Goal: Information Seeking & Learning: Learn about a topic

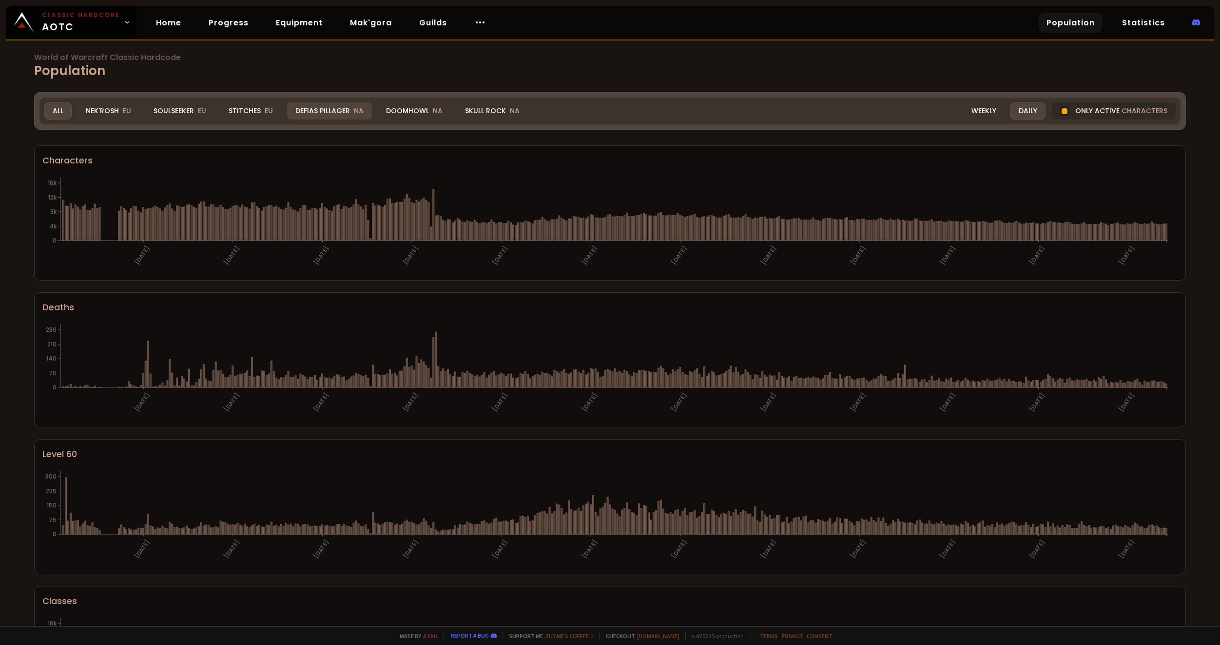
click at [335, 110] on div "Defias Pillager NA" at bounding box center [329, 110] width 85 height 17
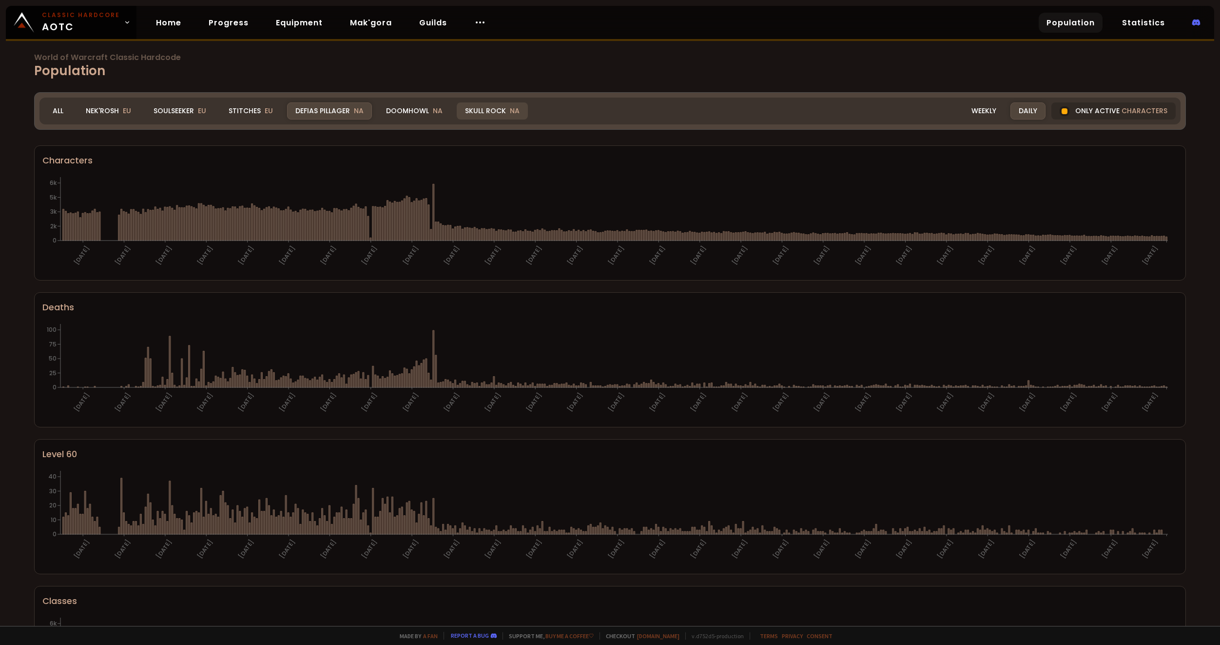
click at [490, 114] on div "Skull Rock NA" at bounding box center [492, 110] width 71 height 17
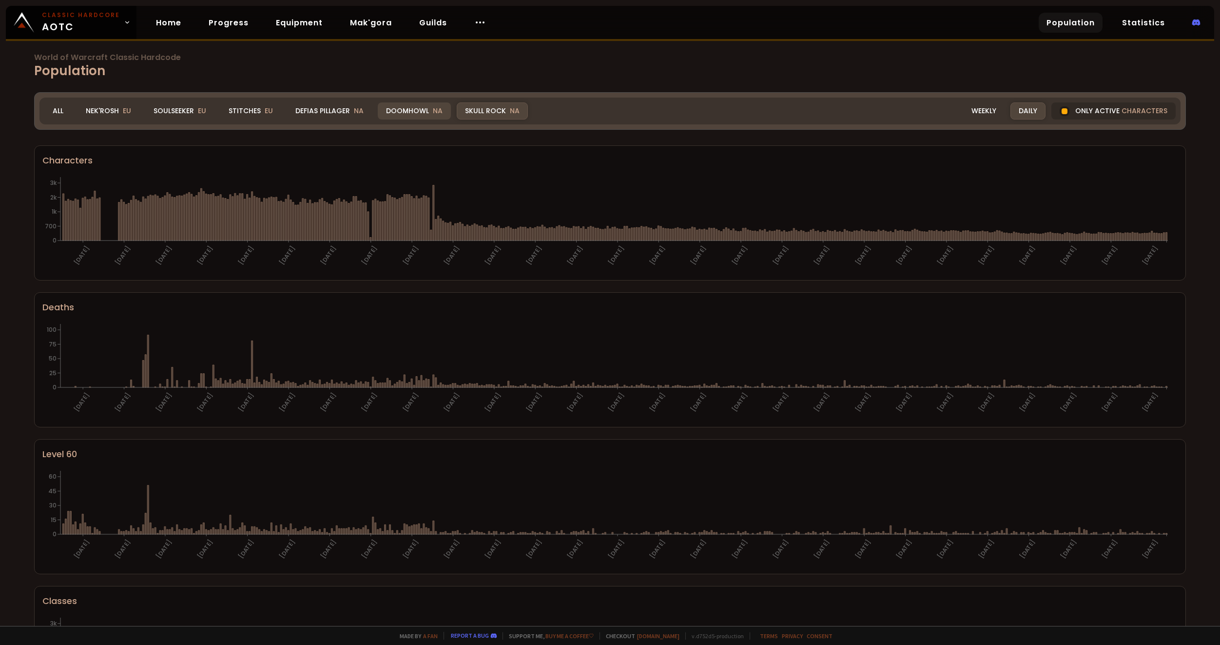
click at [422, 110] on div "Doomhowl NA" at bounding box center [414, 110] width 73 height 17
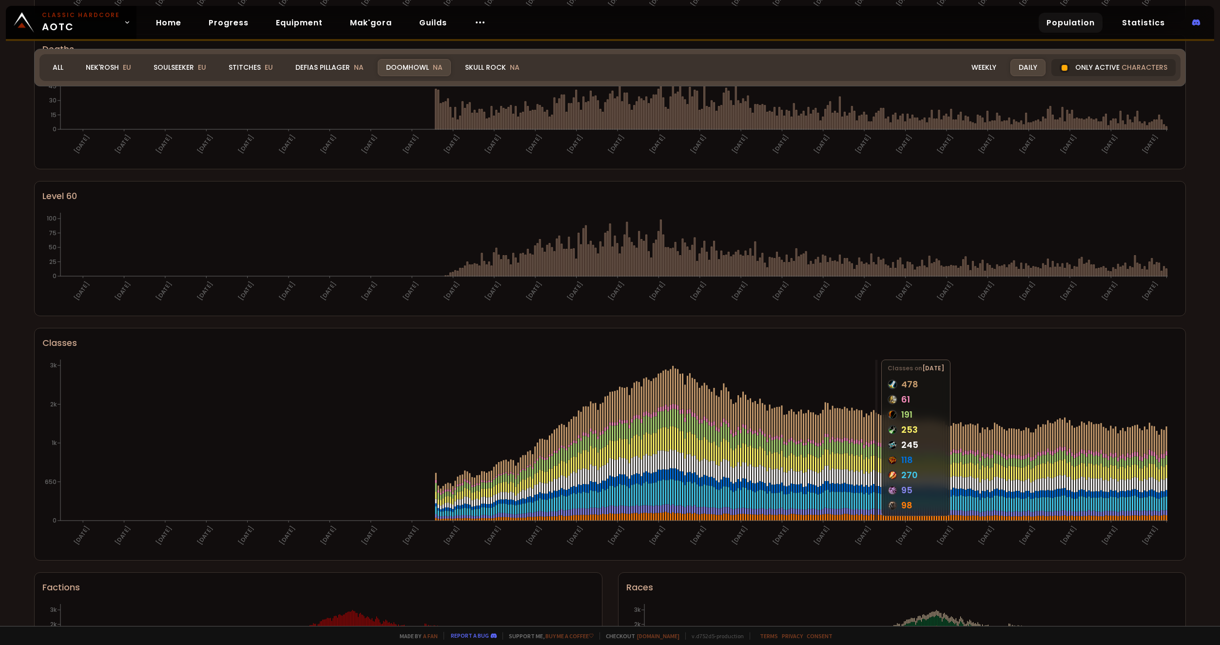
scroll to position [352, 0]
